Goal: Transaction & Acquisition: Purchase product/service

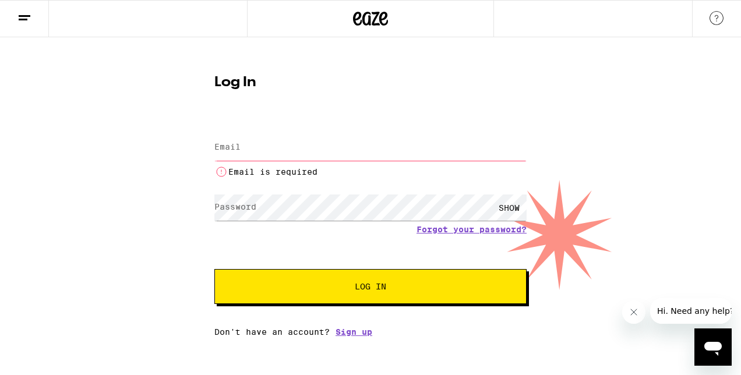
click at [296, 158] on input "Email" at bounding box center [370, 148] width 312 height 26
drag, startPoint x: 319, startPoint y: 181, endPoint x: 331, endPoint y: 181, distance: 11.6
click at [321, 182] on form "Email Email Email is required Password Password SHOW Forgot your password? Log …" at bounding box center [370, 211] width 312 height 185
click at [452, 151] on input "Email" at bounding box center [370, 148] width 312 height 26
click at [524, 145] on input "Email" at bounding box center [370, 148] width 312 height 26
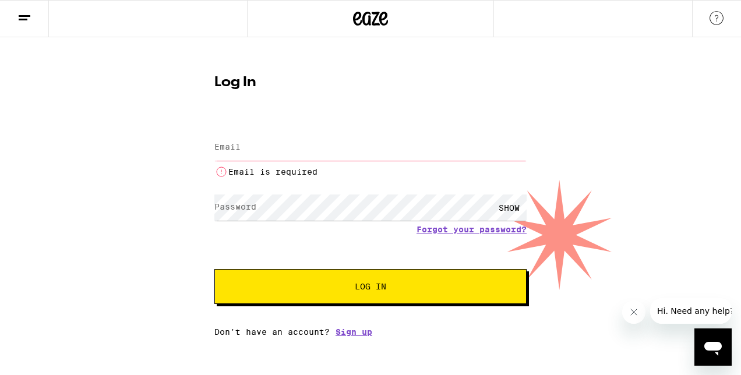
click at [508, 154] on input "Email" at bounding box center [370, 148] width 312 height 26
click at [0, 337] on com-1password-button at bounding box center [0, 337] width 0 height 0
type input "[EMAIL_ADDRESS][DOMAIN_NAME]"
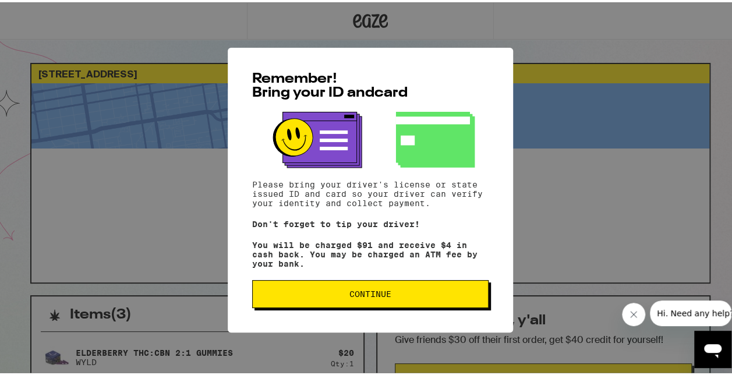
click at [372, 292] on span "Continue" at bounding box center [370, 292] width 42 height 8
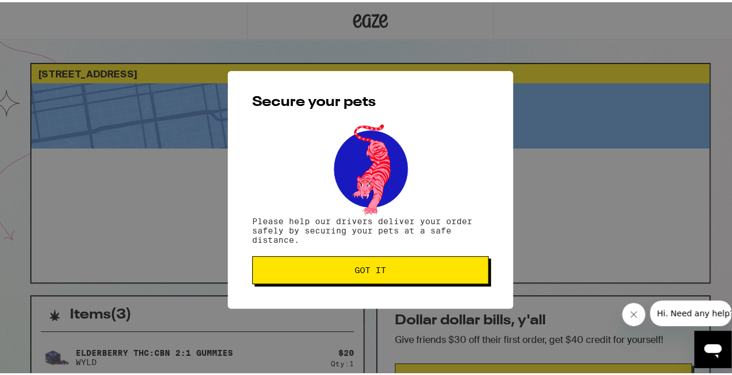
click at [396, 266] on button "Got it" at bounding box center [370, 268] width 236 height 28
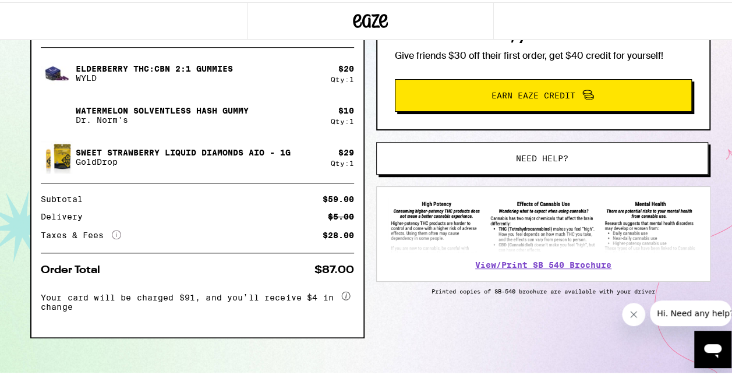
scroll to position [285, 0]
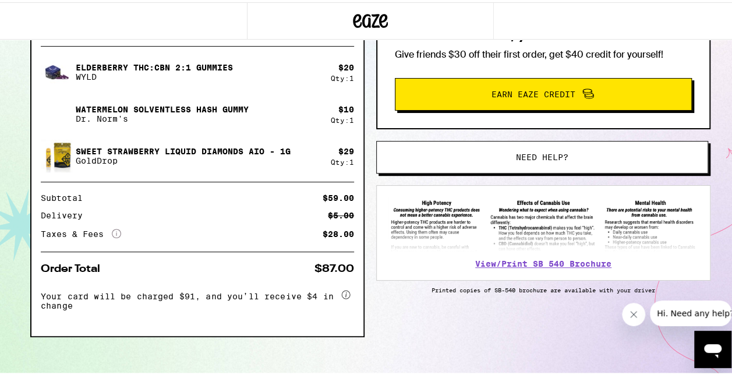
click at [712, 344] on icon "Open messaging window" at bounding box center [712, 351] width 17 height 14
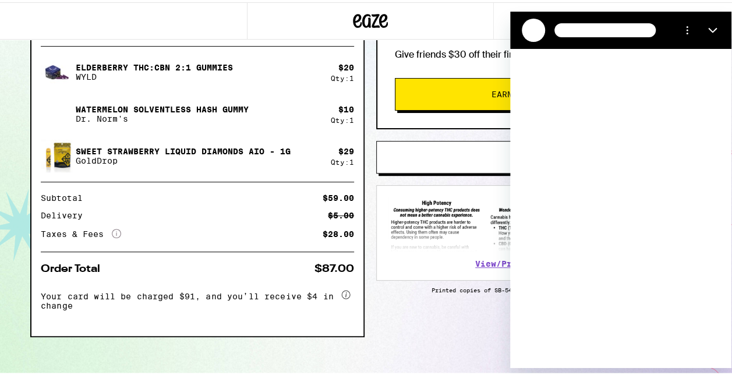
scroll to position [0, 0]
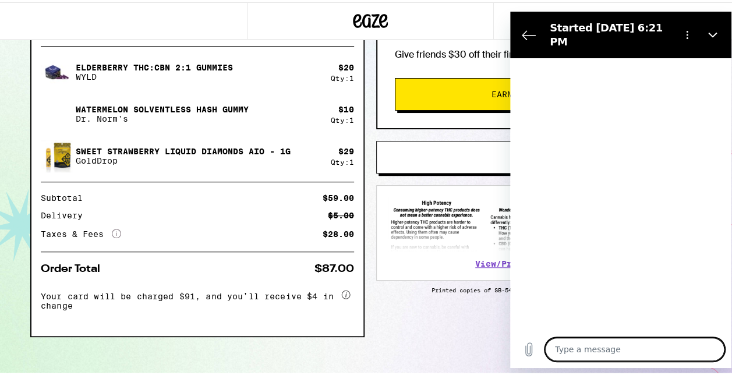
type textarea "x"
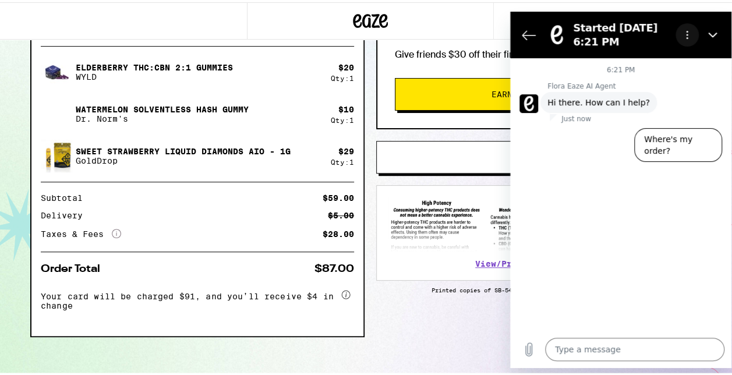
click at [683, 31] on icon "Options menu" at bounding box center [686, 34] width 9 height 9
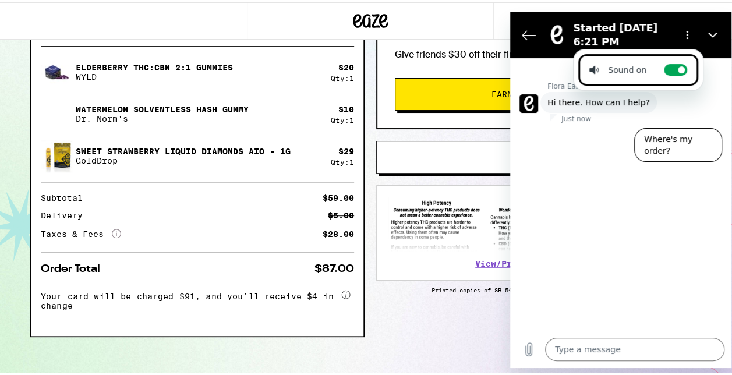
click at [600, 222] on div "6:21 PM Flora Eaze AI Agent Flora Eaze AI Agent says: Hi there. How can I help?…" at bounding box center [620, 194] width 221 height 273
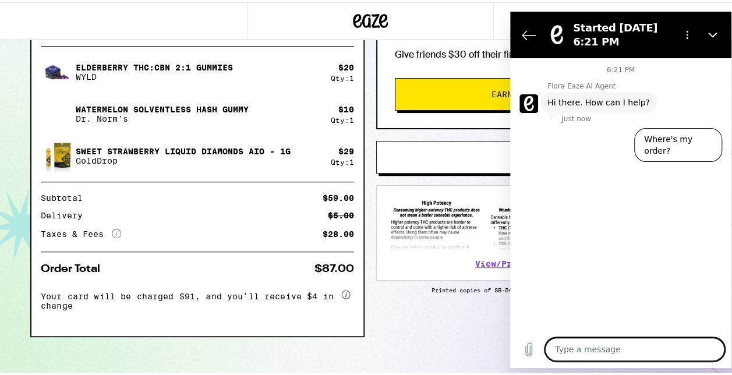
click at [582, 338] on textarea at bounding box center [634, 348] width 179 height 23
type textarea "C"
type textarea "x"
type textarea "Ca"
type textarea "x"
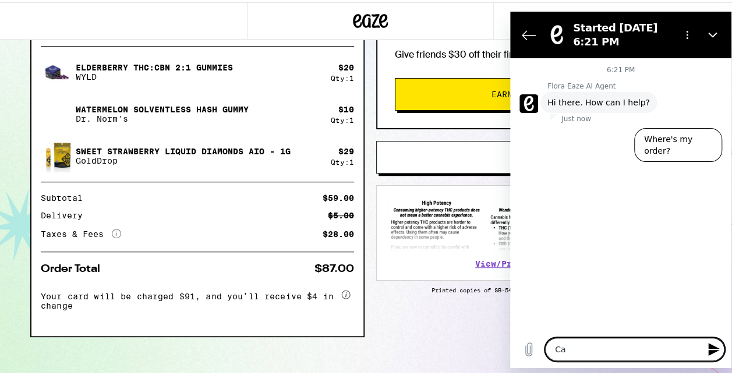
type textarea "Can"
type textarea "x"
type textarea "Can"
type textarea "x"
type textarea "Can I"
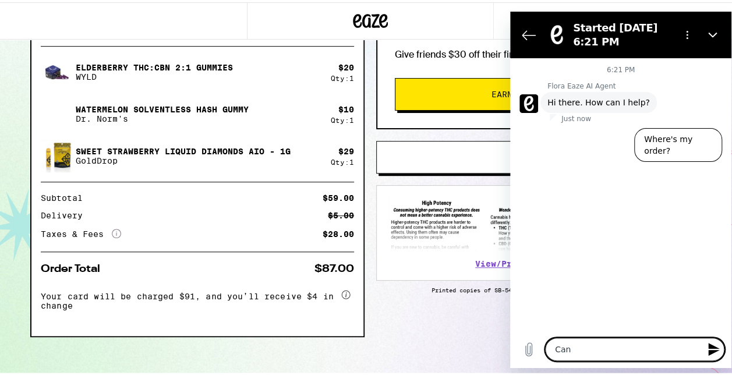
type textarea "x"
type textarea "Can I"
type textarea "x"
type textarea "Can I s"
type textarea "x"
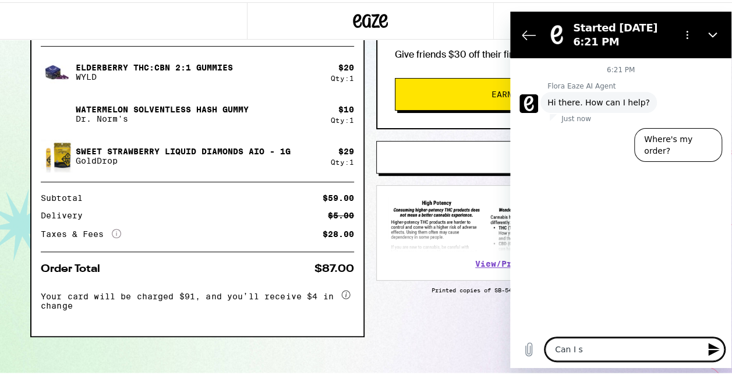
type textarea "Can I sp"
type textarea "x"
type textarea "Can I spe"
type textarea "x"
type textarea "Can I spea"
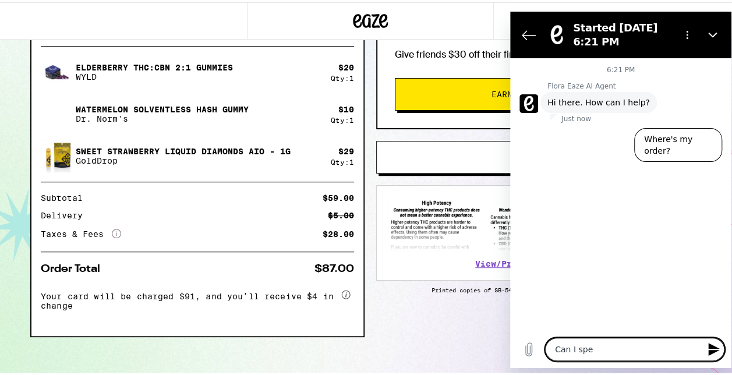
type textarea "x"
type textarea "Can I speak"
type textarea "x"
type textarea "Can I speak"
type textarea "x"
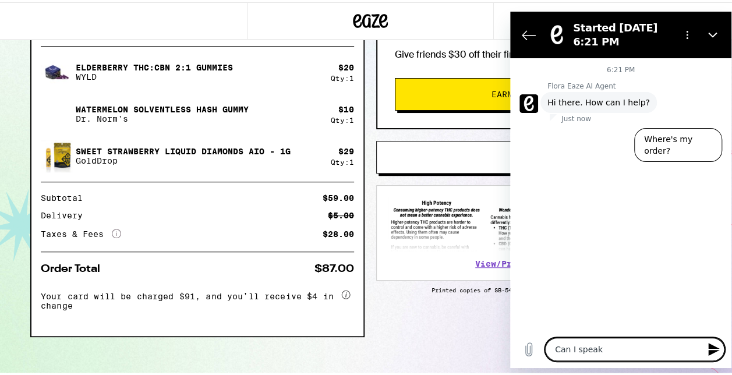
type textarea "Can I speak t"
type textarea "x"
type textarea "Can I speak to"
type textarea "x"
type textarea "Can I speak t"
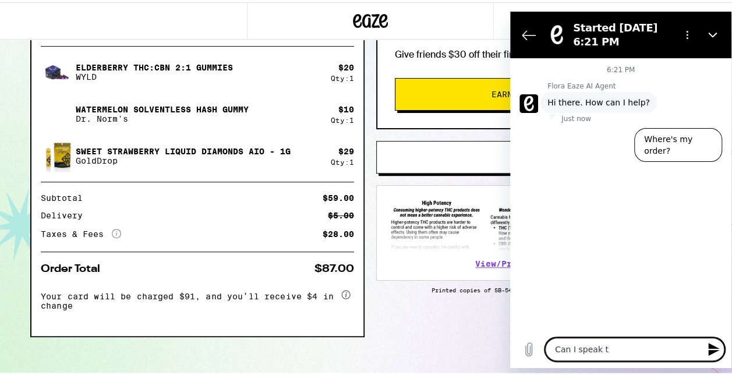
type textarea "x"
type textarea "Can I speak"
type textarea "x"
type textarea "Can I speak w"
type textarea "x"
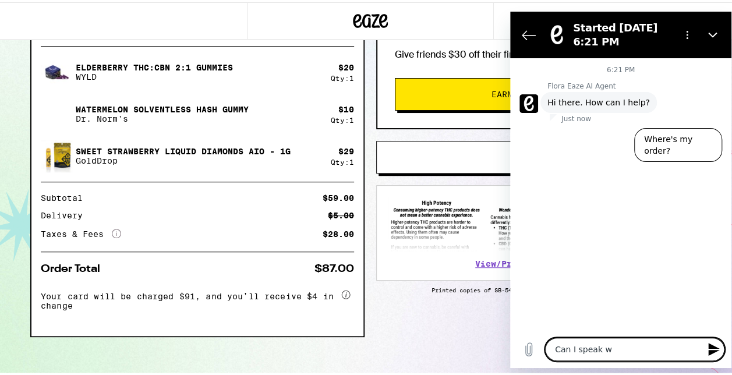
type textarea "Can I speak wi"
type textarea "x"
type textarea "Can I speak wit"
type textarea "x"
type textarea "Can I speak with"
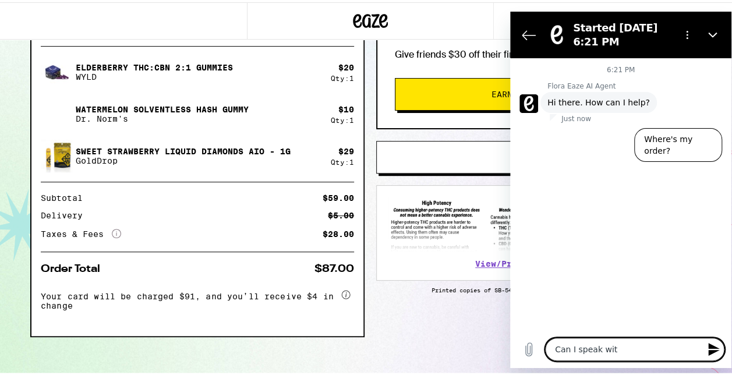
type textarea "x"
type textarea "Can I speak with"
type textarea "x"
type textarea "Can I speak with s"
type textarea "x"
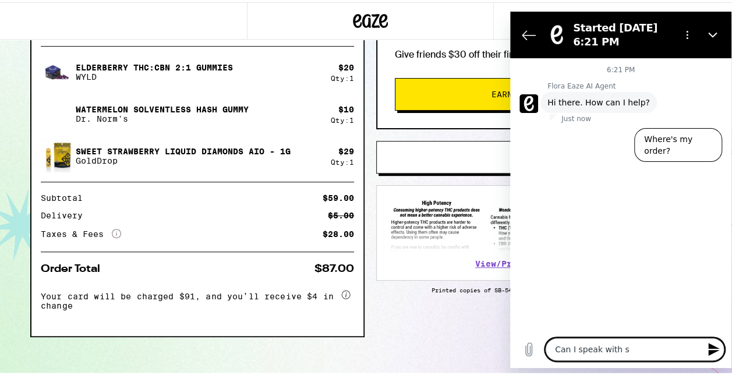
type textarea "Can I speak with so"
type textarea "x"
type textarea "Can I speak with som"
type textarea "x"
type textarea "Can I speak with some"
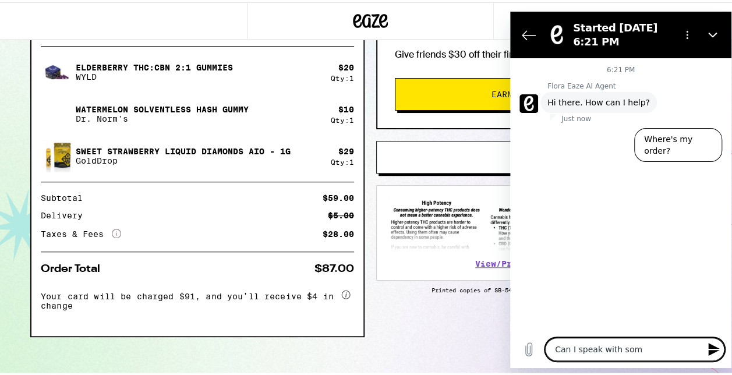
type textarea "x"
type textarea "Can I speak with someo"
type textarea "x"
type textarea "Can I speak with someon"
type textarea "x"
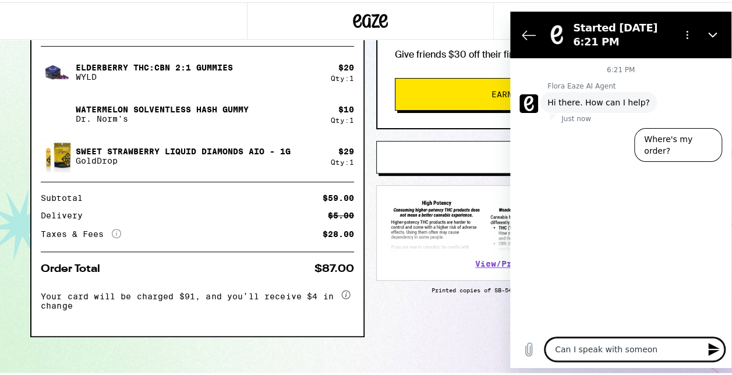
type textarea "Can I speak with someone"
type textarea "x"
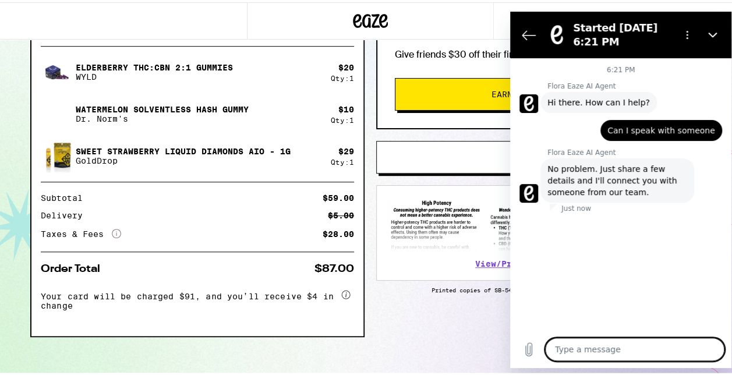
type textarea "x"
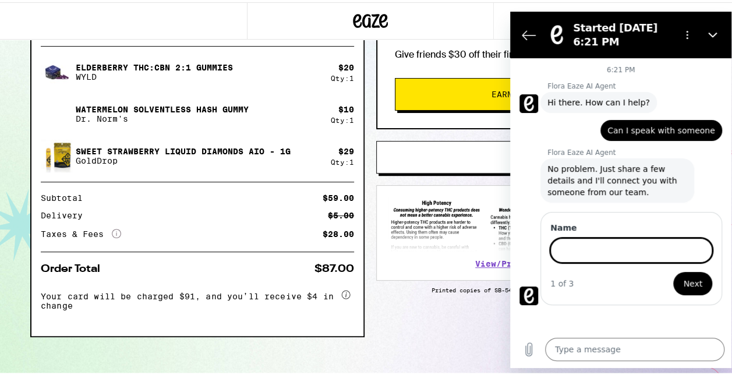
type input "O"
type input "Want to make sure the driver calls me when they arrives. I was down in the lobb…"
click at [673, 271] on button "Next" at bounding box center [692, 282] width 39 height 23
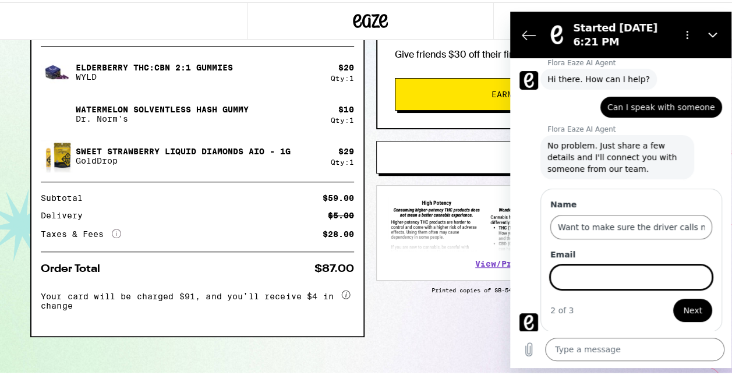
scroll to position [24, 0]
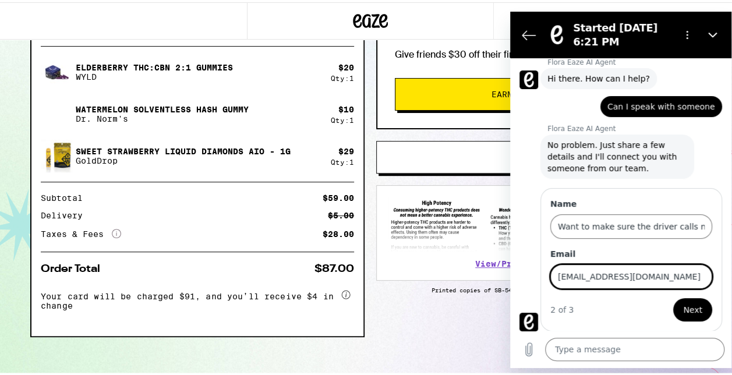
type input "[EMAIL_ADDRESS][DOMAIN_NAME]"
click at [673, 298] on button "Next" at bounding box center [692, 309] width 39 height 23
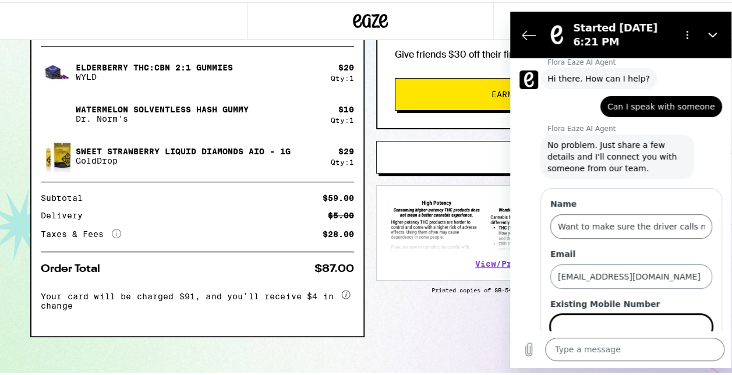
scroll to position [73, 0]
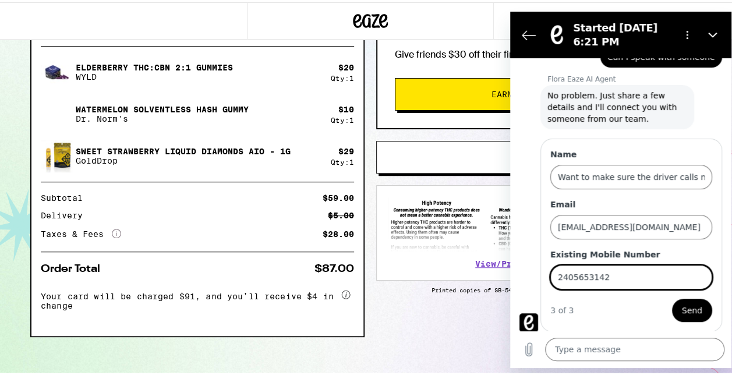
type input "2405653142"
click at [672, 298] on button "Send" at bounding box center [692, 309] width 40 height 23
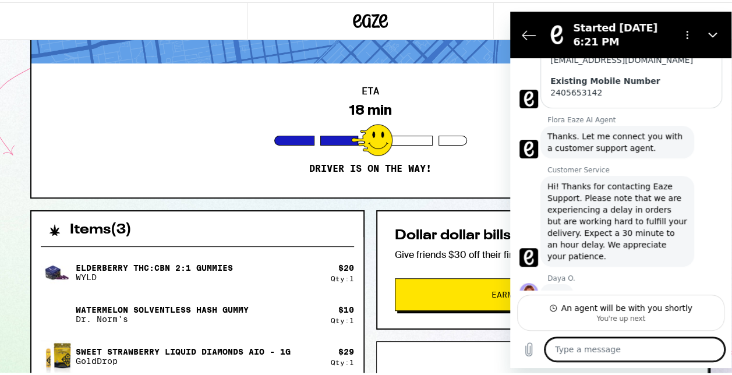
scroll to position [83, 0]
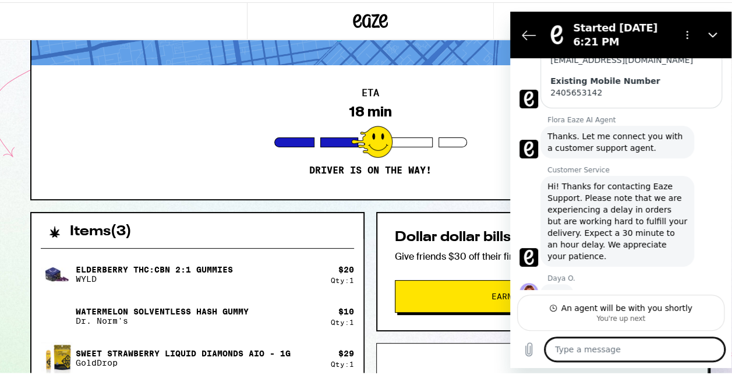
type textarea "x"
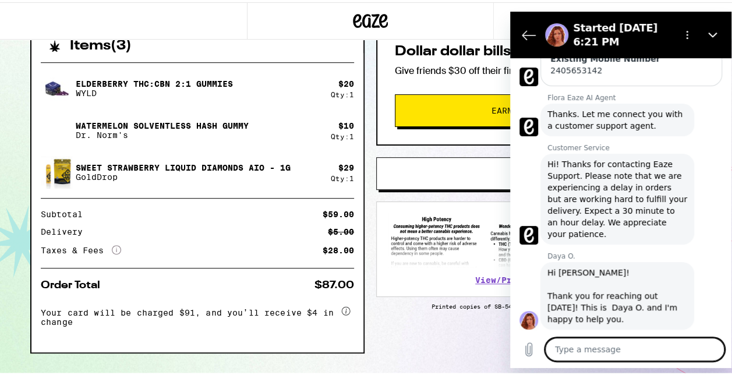
scroll to position [275, 0]
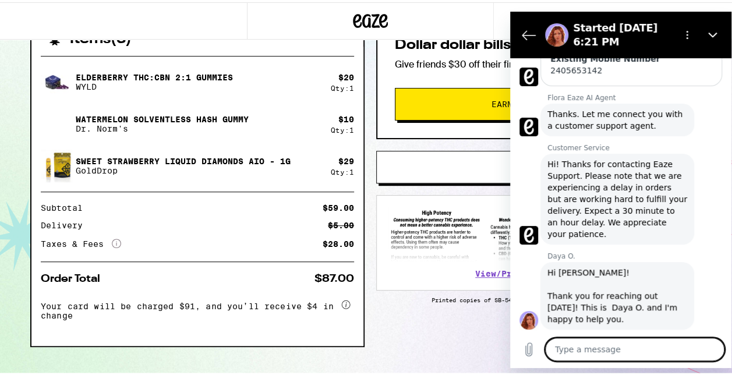
click at [667, 356] on textarea at bounding box center [634, 348] width 179 height 23
type textarea "h"
type textarea "x"
type textarea "he"
type textarea "x"
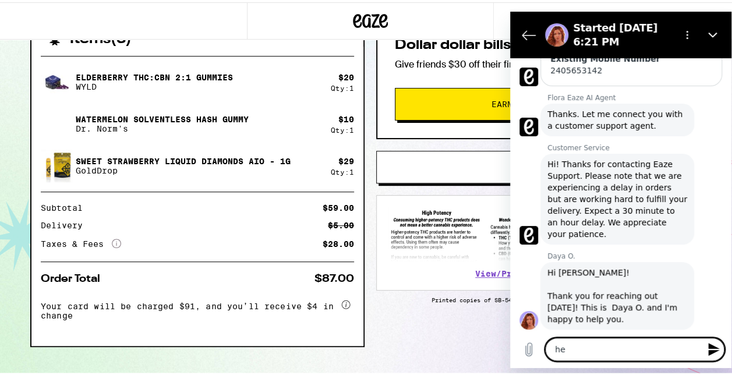
type textarea "hey"
type textarea "x"
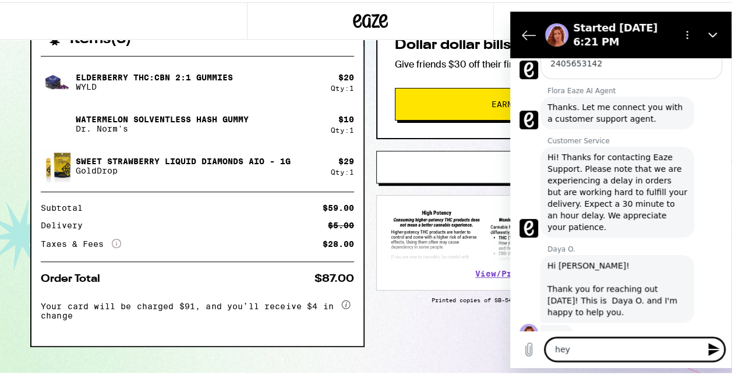
scroll to position [296, 0]
type textarea "he"
type textarea "x"
type textarea "h"
type textarea "x"
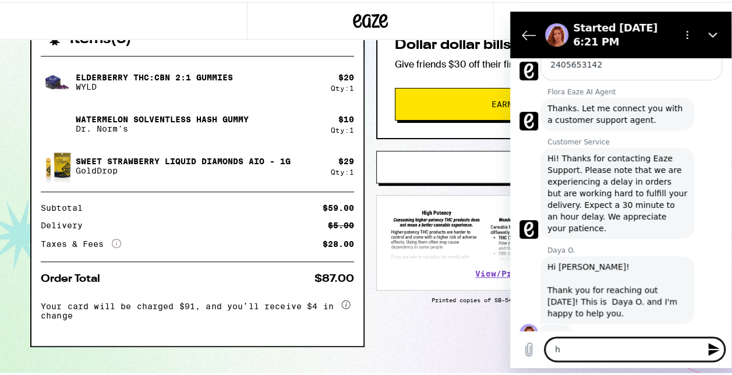
type textarea "x"
type textarea "H"
type textarea "x"
type textarea "He"
type textarea "x"
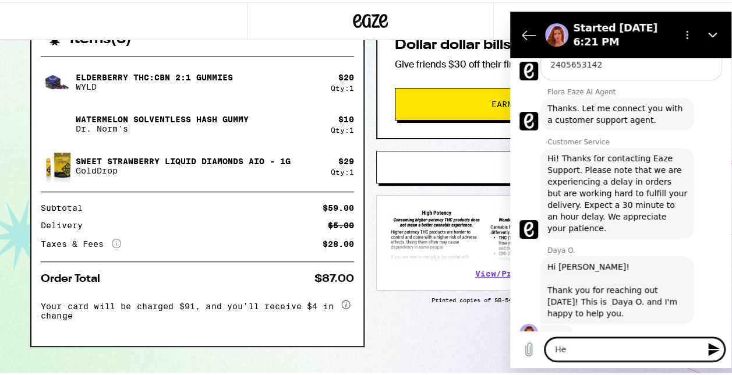
type textarea "Hel"
type textarea "x"
type textarea "Hell"
type textarea "x"
type textarea "Hello"
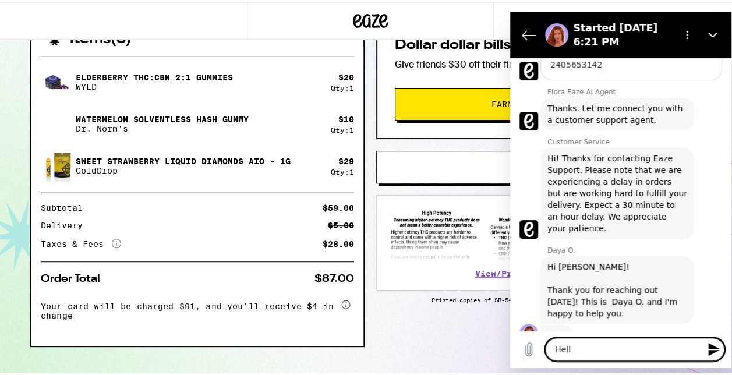
type textarea "x"
type textarea "Hello,"
type textarea "x"
type textarea "Hello,"
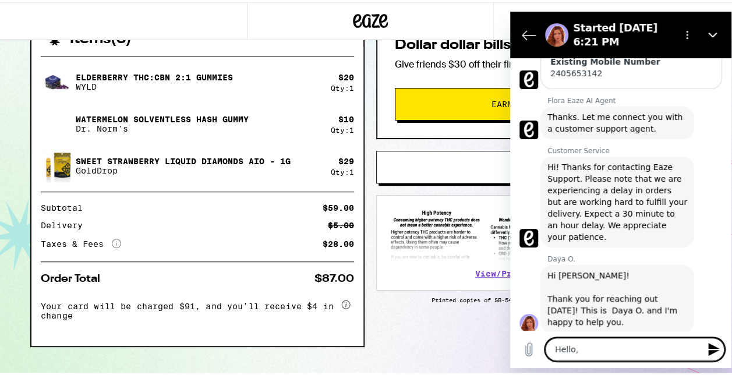
type textarea "x"
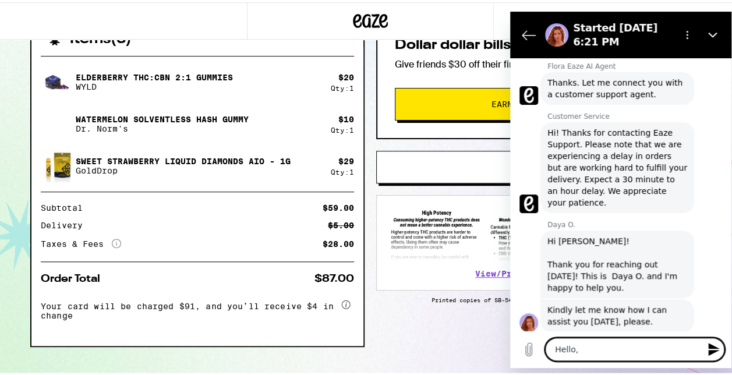
scroll to position [324, 0]
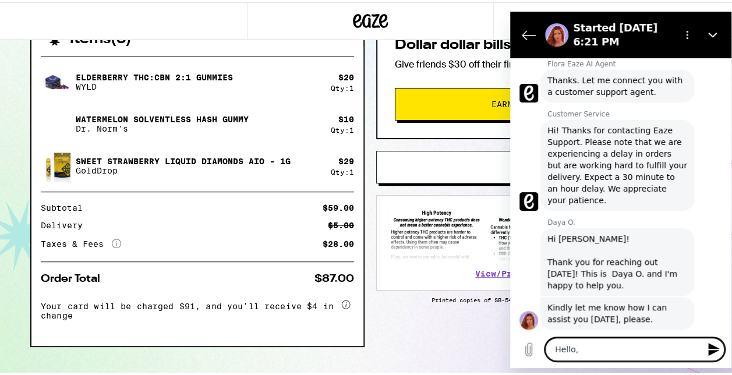
type textarea "Hello,"
type textarea "x"
type textarea "Hello"
type textarea "x"
type textarea "Hell"
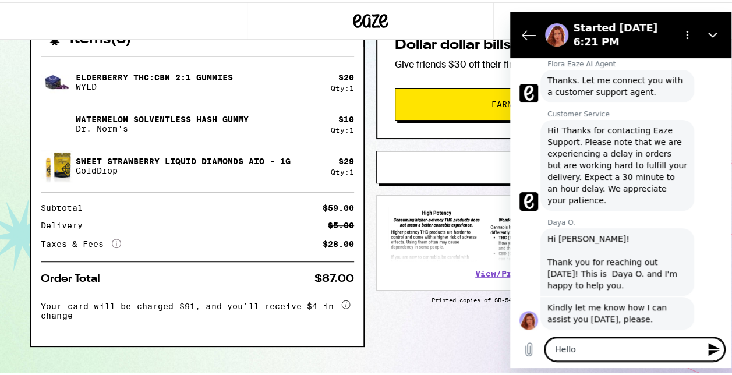
type textarea "x"
type textarea "Hel"
type textarea "x"
type textarea "He"
type textarea "x"
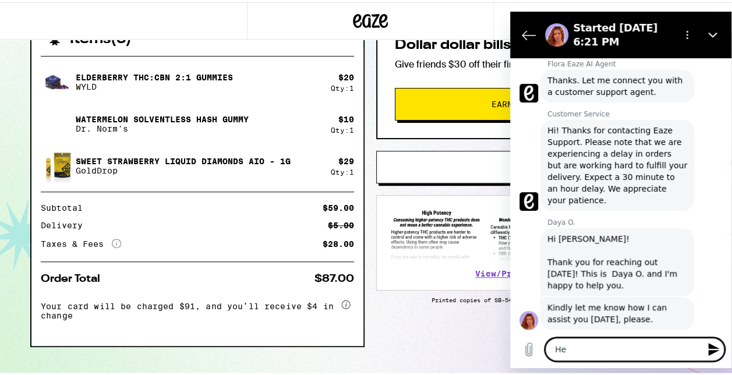
type textarea "H"
type textarea "x"
type textarea "I"
type textarea "x"
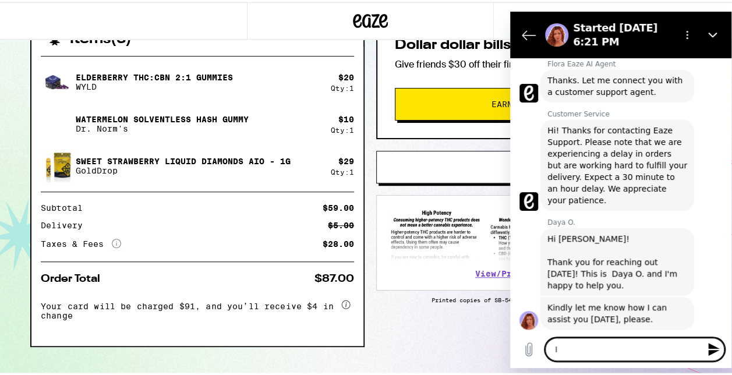
type textarea "I"
type textarea "x"
type textarea "I j"
type textarea "x"
type textarea "I ju"
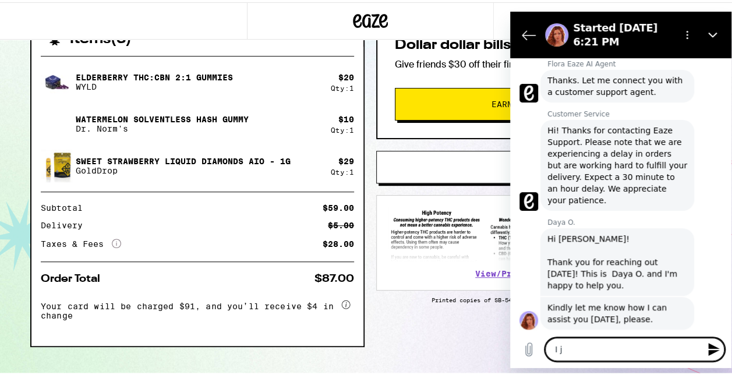
type textarea "x"
type textarea "I jus"
type textarea "x"
type textarea "I just"
type textarea "x"
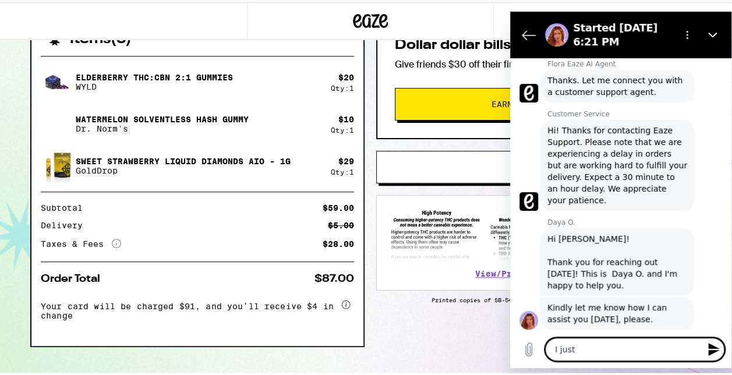
type textarea "I just"
type textarea "x"
type textarea "I just r"
type textarea "x"
type textarea "I just re"
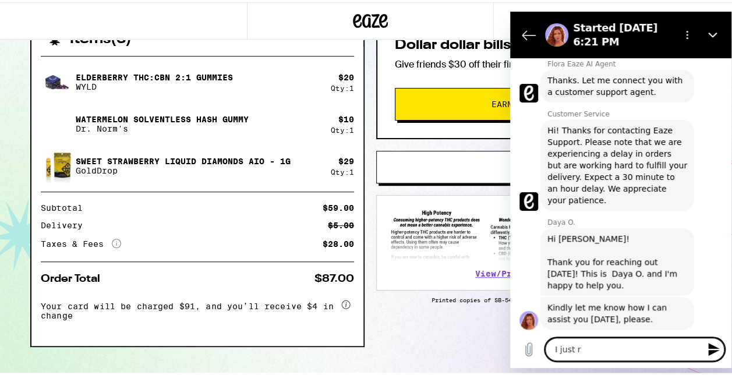
type textarea "x"
type textarea "I just rep"
type textarea "x"
type textarea "I just repl"
type textarea "x"
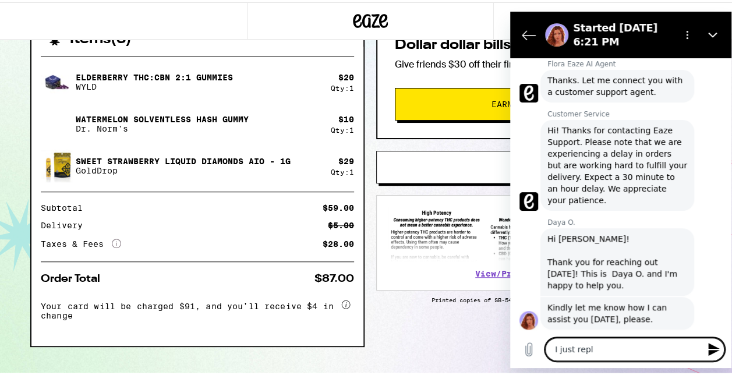
type textarea "I just repla"
type textarea "x"
type textarea "I just replac"
type textarea "x"
type textarea "I just repla"
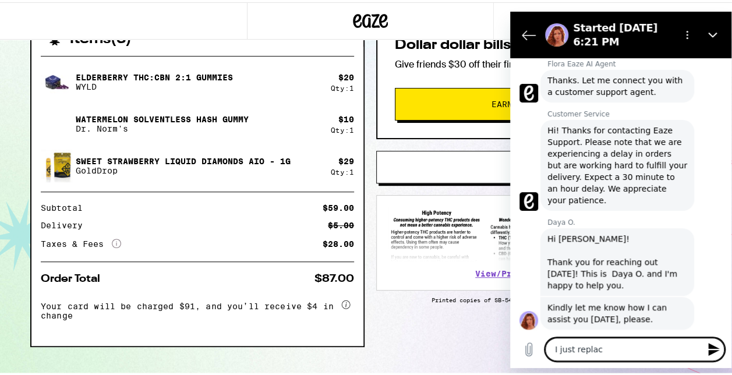
type textarea "x"
type textarea "I just repl"
type textarea "x"
type textarea "I just rep"
type textarea "x"
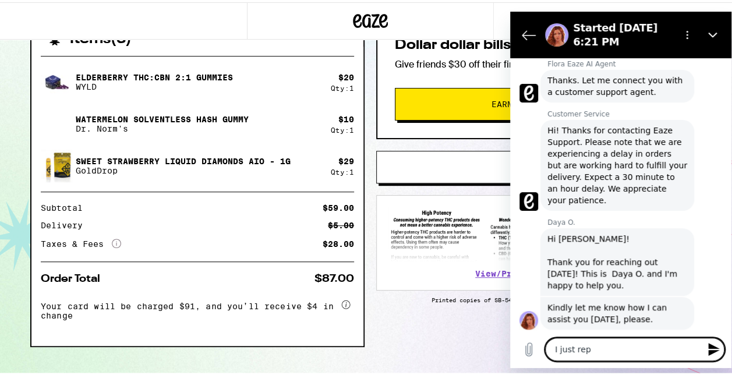
type textarea "I just re"
type textarea "x"
type textarea "I just r"
type textarea "x"
type textarea "I just"
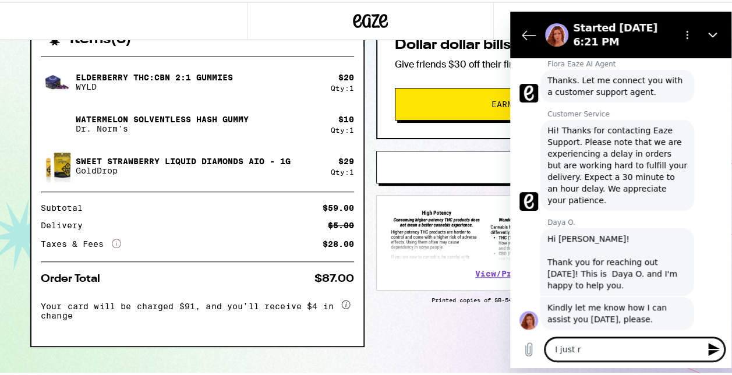
type textarea "x"
type textarea "I just"
type textarea "x"
type textarea "I jus"
type textarea "x"
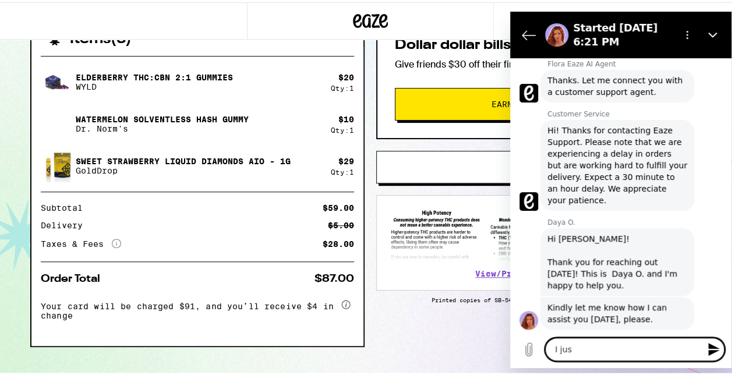
type textarea "I ju"
type textarea "x"
type textarea "I j"
type textarea "x"
type textarea "I"
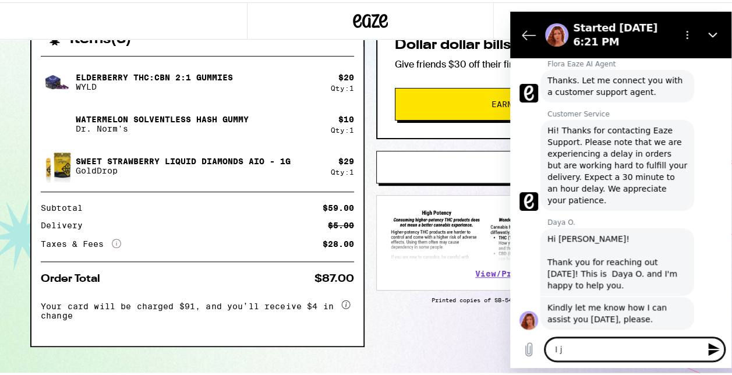
type textarea "x"
type textarea "I r"
type textarea "x"
type textarea "I re"
type textarea "x"
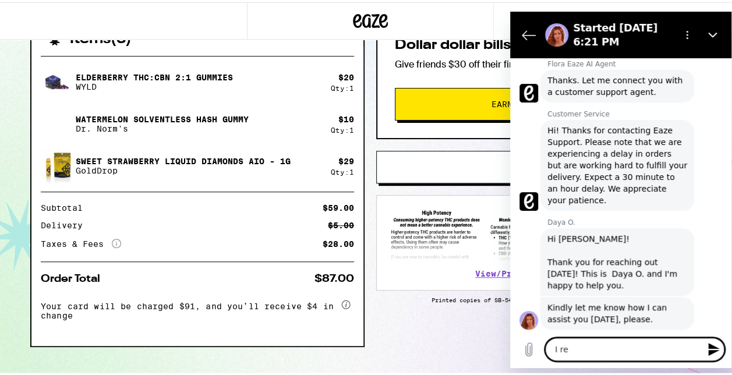
type textarea "I rep"
type textarea "x"
type textarea "I repl"
type textarea "x"
type textarea "I repla"
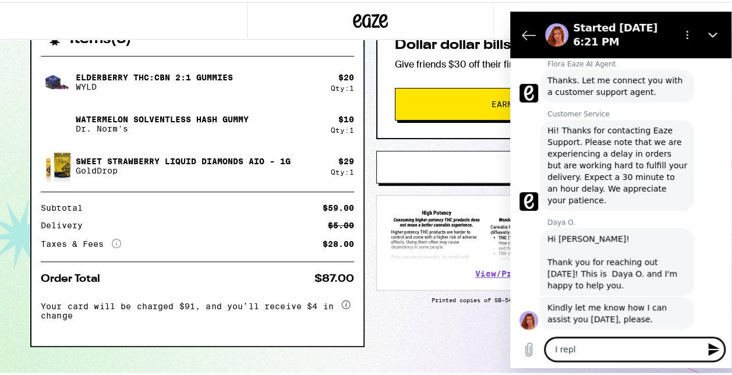
type textarea "x"
type textarea "I replac"
type textarea "x"
type textarea "I replace"
type textarea "x"
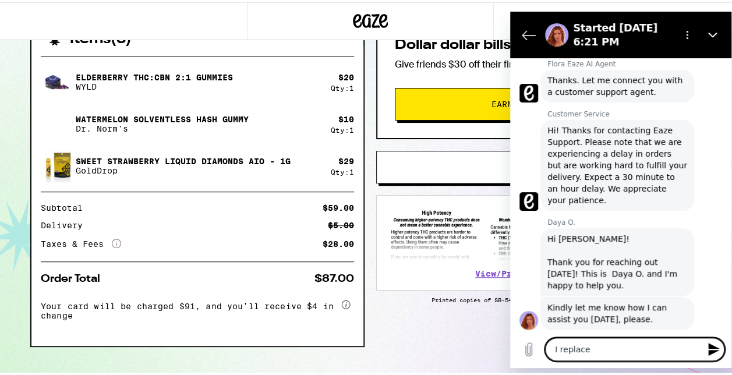
type textarea "I replaced"
type textarea "x"
type textarea "I replaced"
type textarea "x"
type textarea "I replaced m"
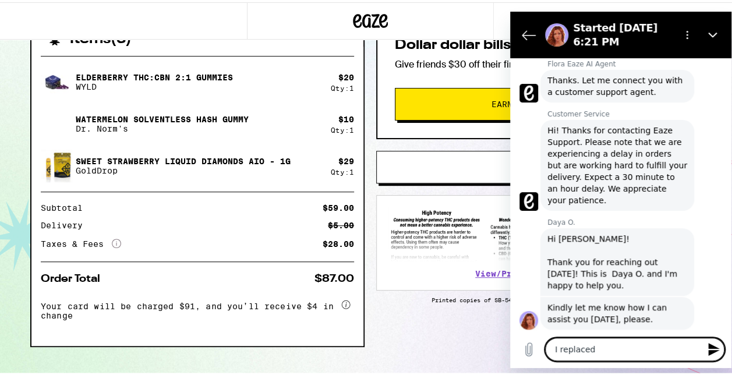
type textarea "x"
type textarea "I replaced my"
type textarea "x"
type textarea "I replaced my"
type textarea "x"
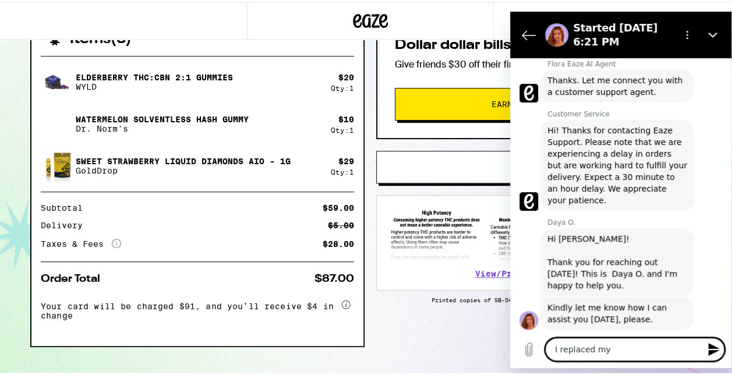
type textarea "I replaced my o"
type textarea "x"
type textarea "I replaced my or"
type textarea "x"
type textarea "I replaced my ord"
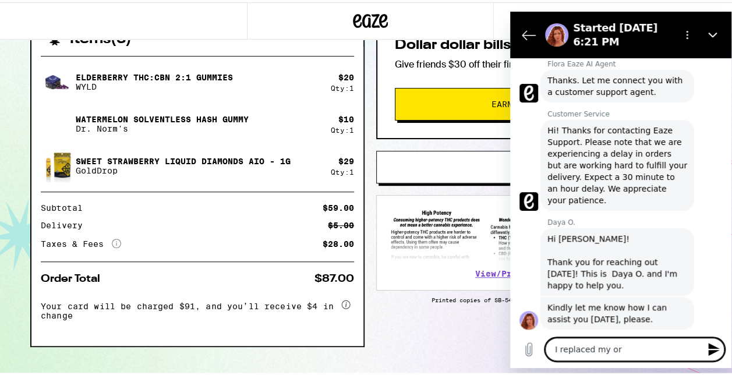
type textarea "x"
type textarea "I replaced my orde"
type textarea "x"
type textarea "I replaced my order"
type textarea "x"
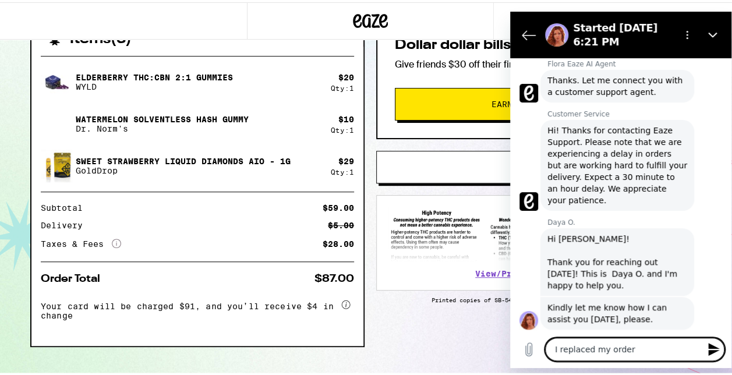
type textarea "I replaced my order"
type textarea "x"
type textarea "I replaced my order a"
type textarea "x"
type textarea "I replaced my order ab"
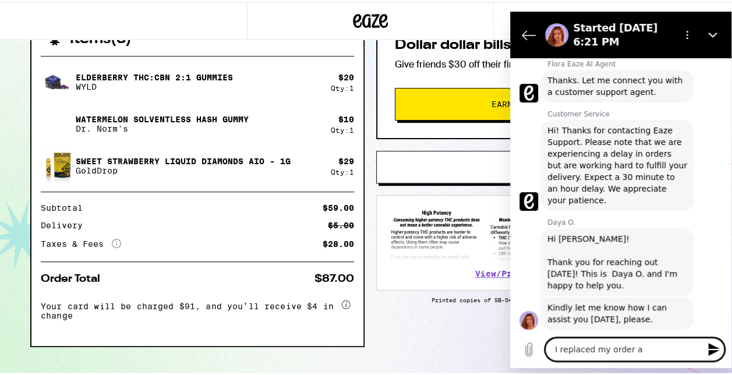
type textarea "x"
type textarea "I replaced my order abo"
type textarea "x"
type textarea "I replaced my order abou"
type textarea "x"
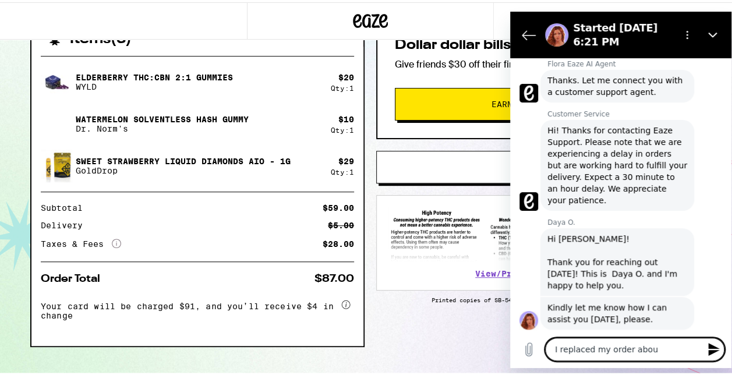
type textarea "I replaced my order about"
type textarea "x"
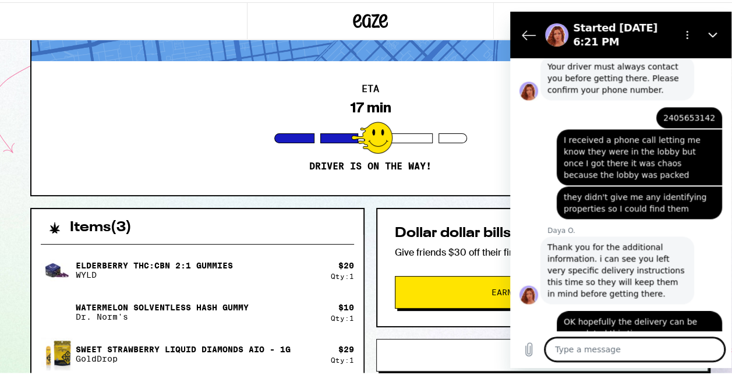
scroll to position [749, 0]
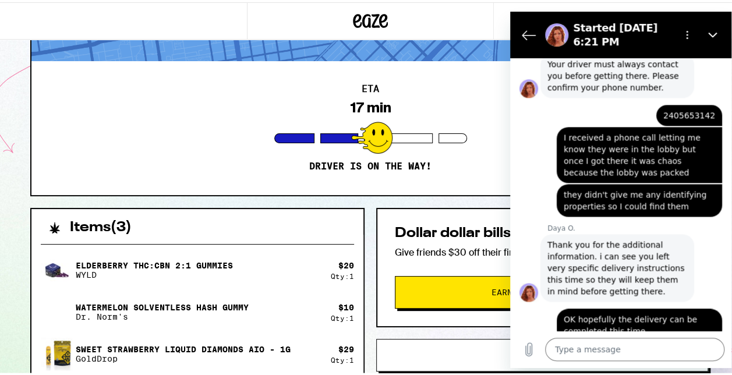
click at [206, 36] on div at bounding box center [123, 18] width 247 height 37
click at [703, 33] on button "Close" at bounding box center [712, 34] width 23 height 23
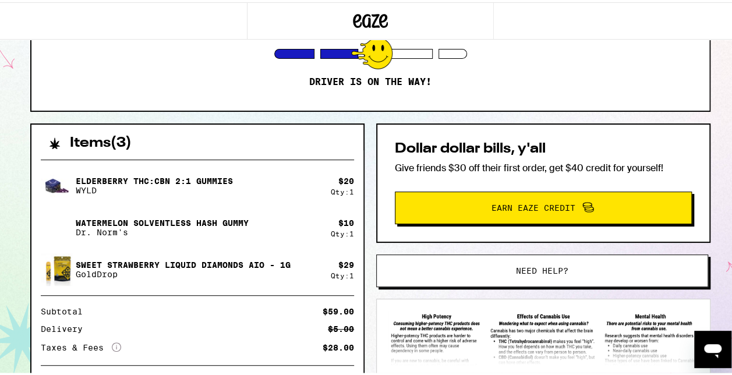
scroll to position [173, 0]
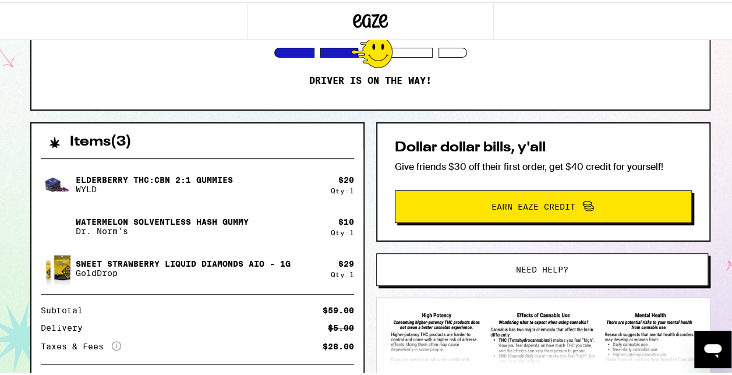
click at [163, 218] on p "Watermelon Solventless Hash Gummy" at bounding box center [162, 219] width 173 height 9
click at [159, 217] on p "Watermelon Solventless Hash Gummy" at bounding box center [162, 219] width 173 height 9
click at [162, 220] on p "Watermelon Solventless Hash Gummy" at bounding box center [162, 219] width 173 height 9
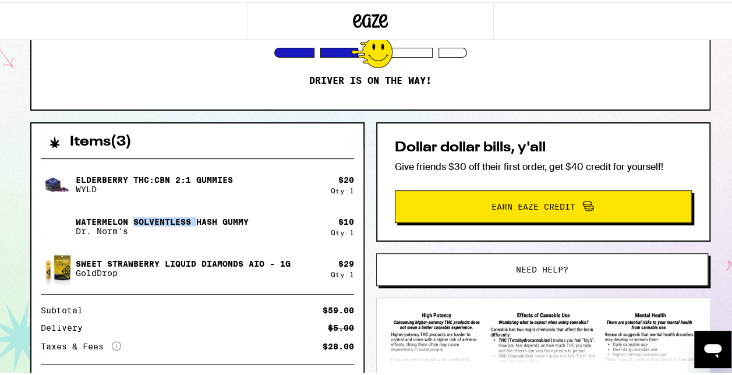
click at [162, 220] on p "Watermelon Solventless Hash Gummy" at bounding box center [162, 219] width 173 height 9
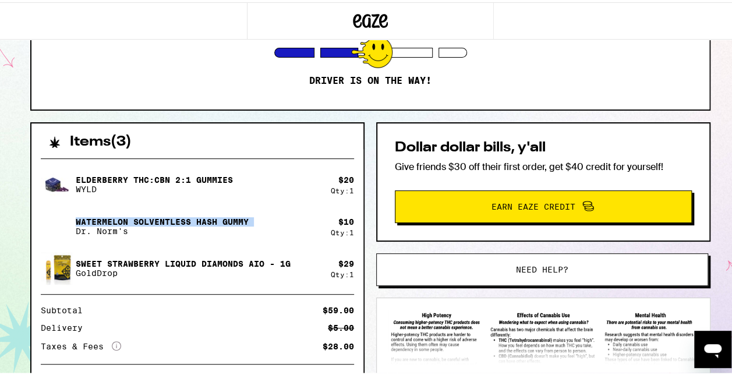
drag, startPoint x: 162, startPoint y: 220, endPoint x: 147, endPoint y: 200, distance: 24.9
click at [147, 200] on div "Elderberry THC:CBN 2:1 Gummies WYLD $ 20 Qty: 1 Watermelon Solventless Hash Gum…" at bounding box center [197, 224] width 313 height 116
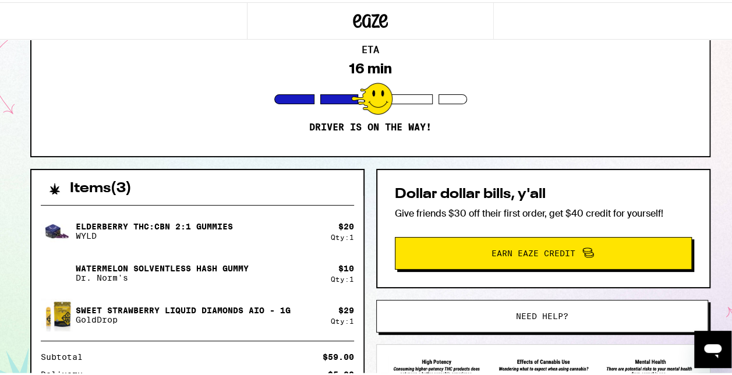
scroll to position [146, 0]
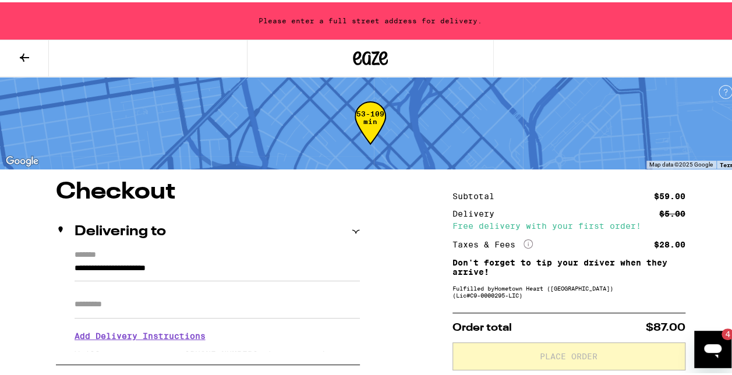
click at [716, 350] on icon "Open messaging window, 4 unread messages" at bounding box center [712, 351] width 17 height 14
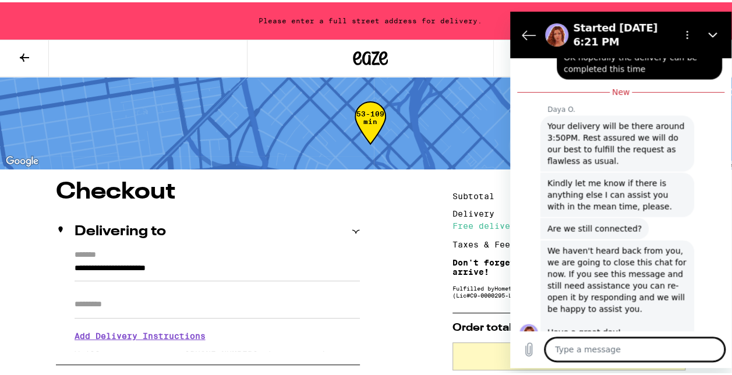
scroll to position [1012, 0]
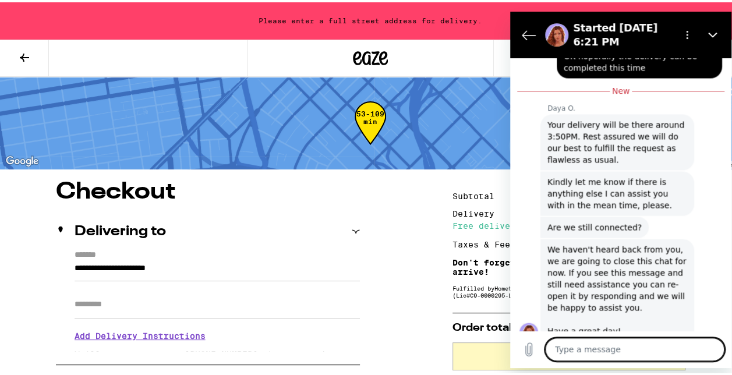
click at [585, 339] on textarea at bounding box center [634, 348] width 179 height 23
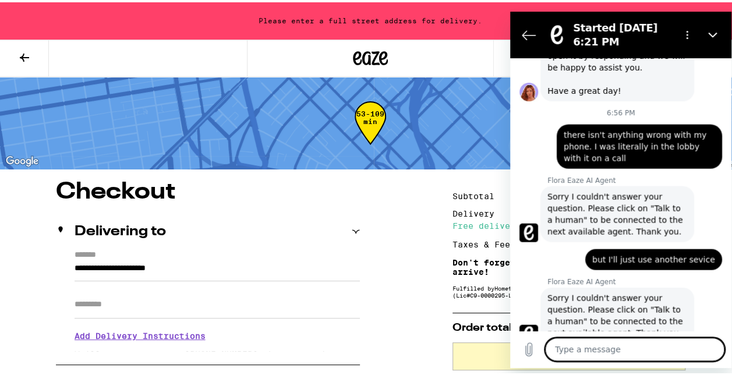
scroll to position [1254, 0]
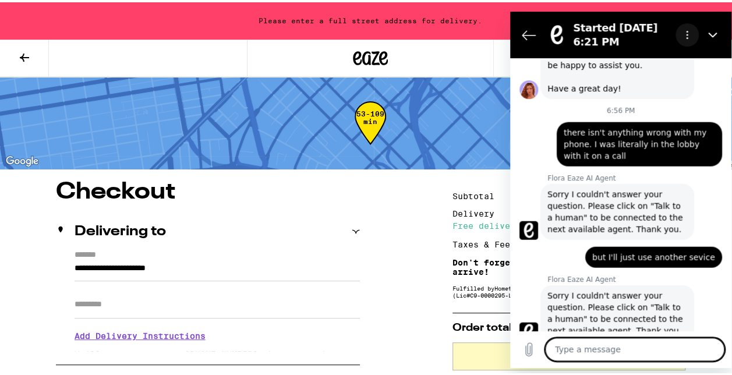
click at [695, 39] on button "Options menu" at bounding box center [687, 34] width 23 height 23
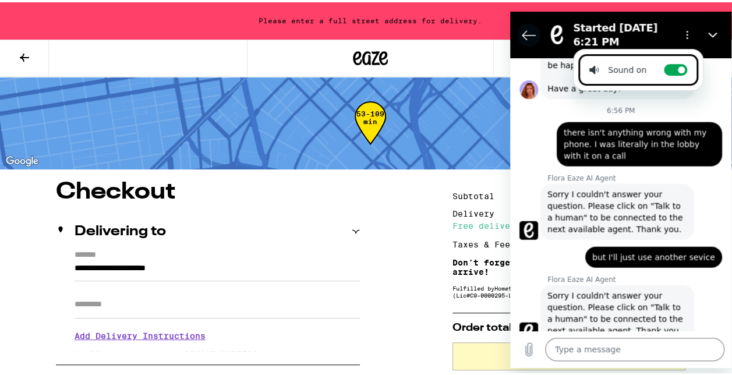
click at [534, 35] on icon "Back to the conversation list" at bounding box center [528, 34] width 13 height 9
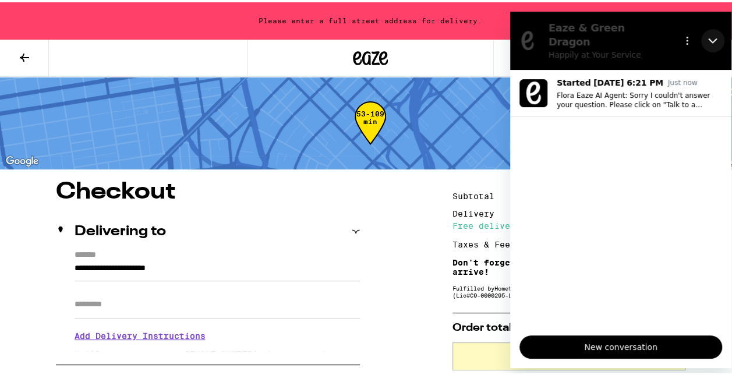
click at [717, 37] on button "Close" at bounding box center [712, 40] width 23 height 23
